Goal: Navigation & Orientation: Find specific page/section

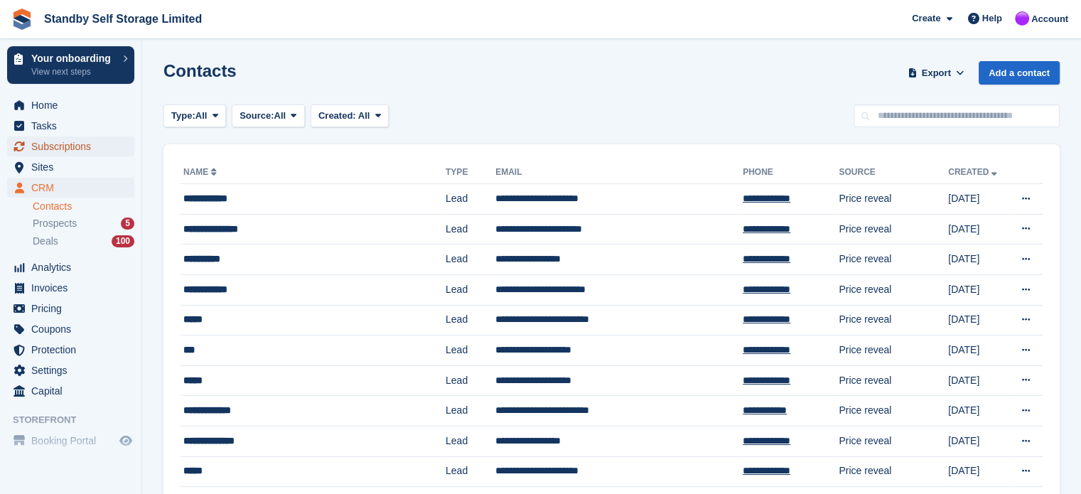
click at [45, 143] on span "Subscriptions" at bounding box center [73, 146] width 85 height 20
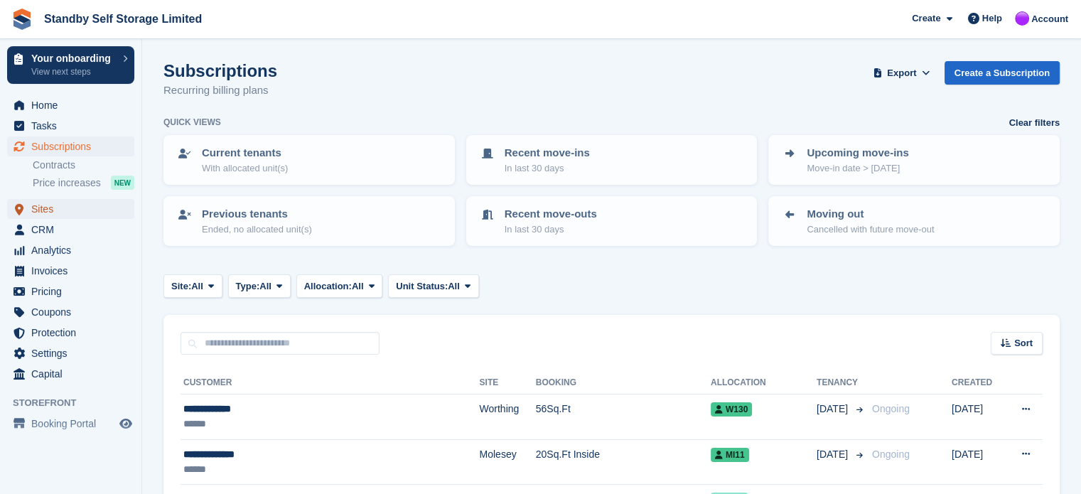
click at [39, 210] on span "Sites" at bounding box center [73, 209] width 85 height 20
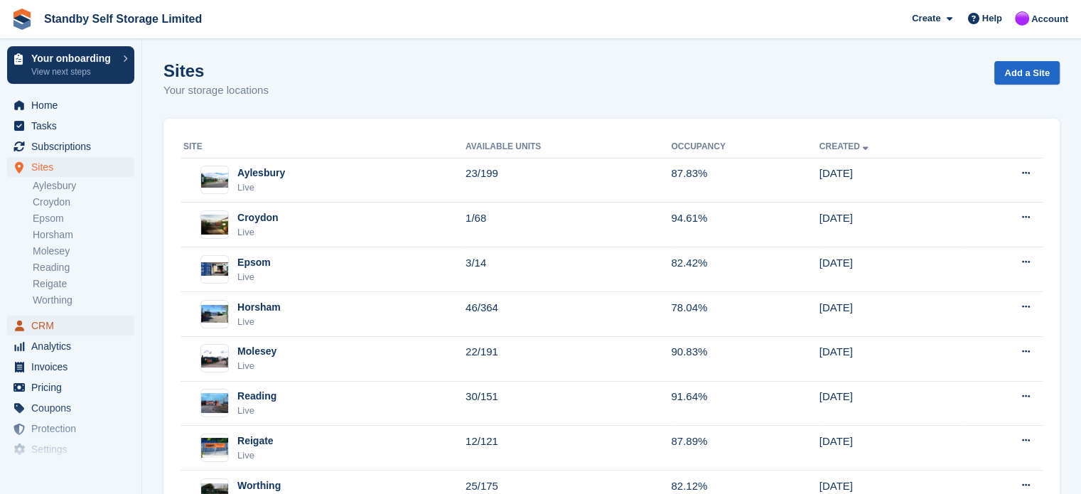
click at [41, 323] on span "CRM" at bounding box center [73, 326] width 85 height 20
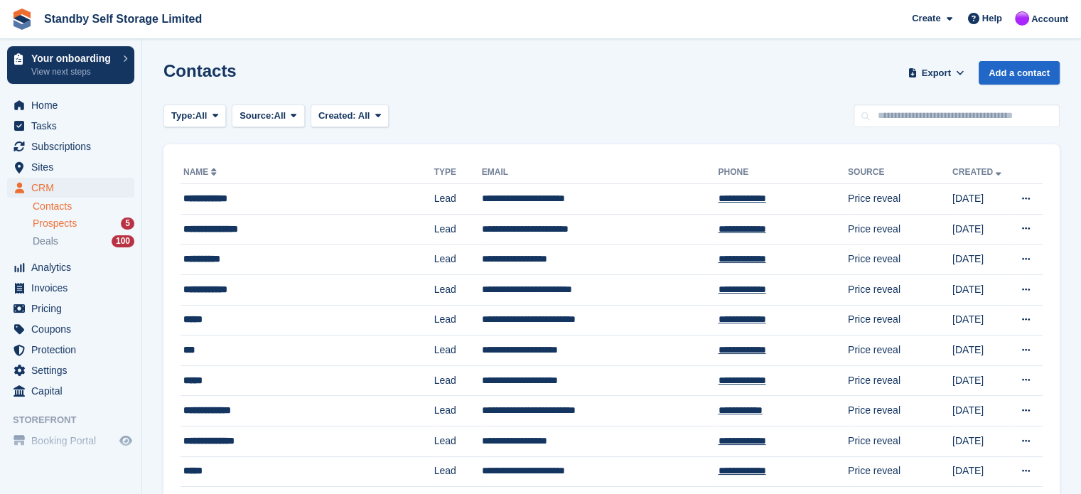
click at [59, 221] on span "Prospects" at bounding box center [55, 224] width 44 height 14
